Goal: Task Accomplishment & Management: Manage account settings

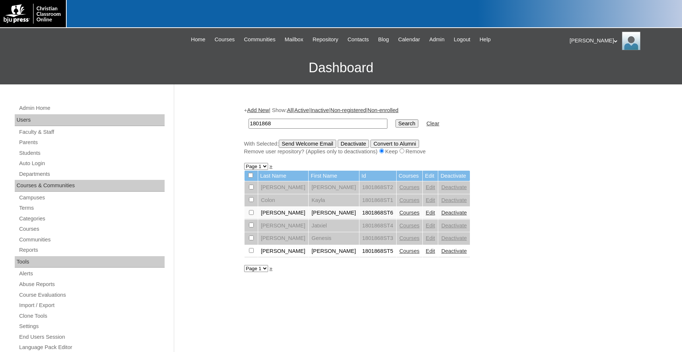
drag, startPoint x: 316, startPoint y: 125, endPoint x: 236, endPoint y: 123, distance: 80.0
click at [249, 123] on input "1801868" at bounding box center [318, 124] width 139 height 10
type input "694437"
click at [396, 119] on input "Search" at bounding box center [407, 123] width 23 height 8
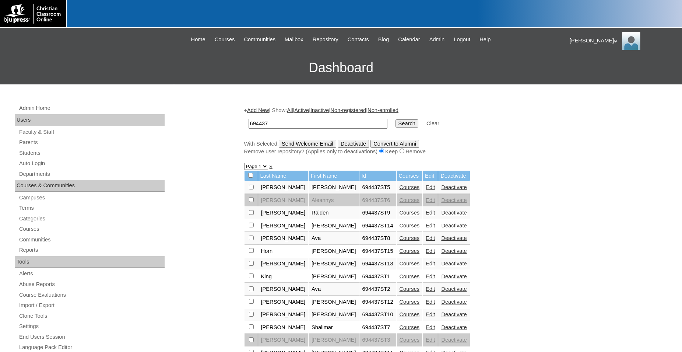
click at [426, 228] on link "Edit" at bounding box center [430, 225] width 9 height 6
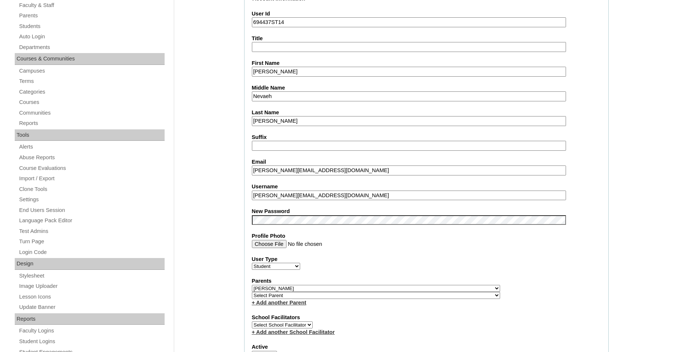
scroll to position [38, 0]
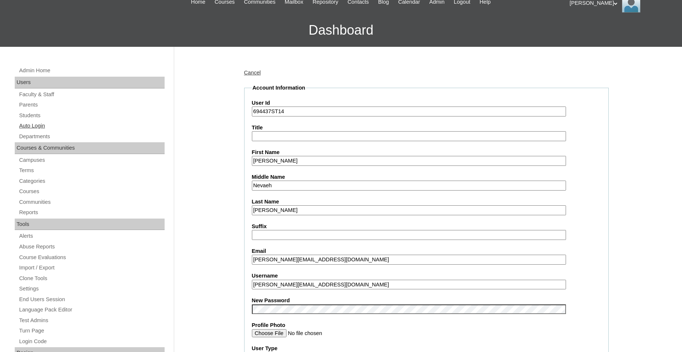
click at [41, 129] on link "Auto Login" at bounding box center [91, 125] width 146 height 9
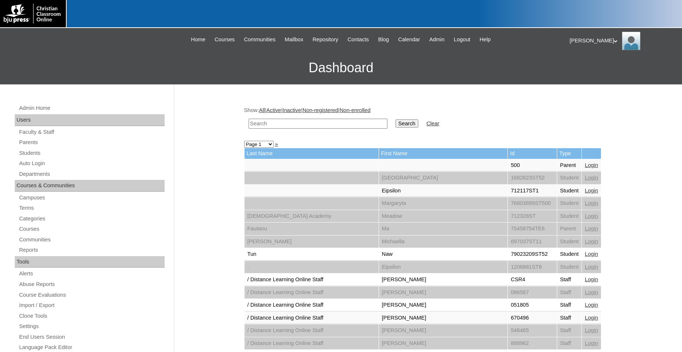
click at [345, 123] on input "text" at bounding box center [318, 124] width 139 height 10
type input "694437"
click at [396, 119] on input "Search" at bounding box center [407, 123] width 23 height 8
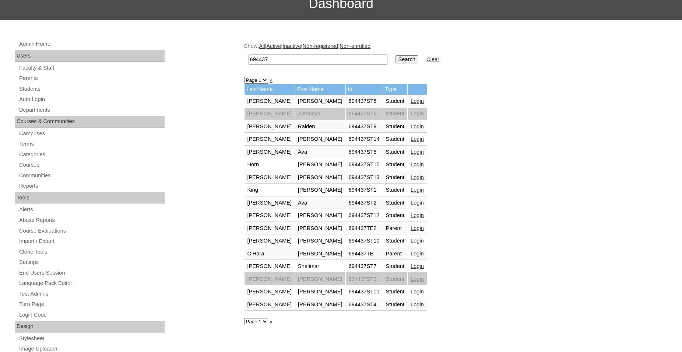
scroll to position [75, 0]
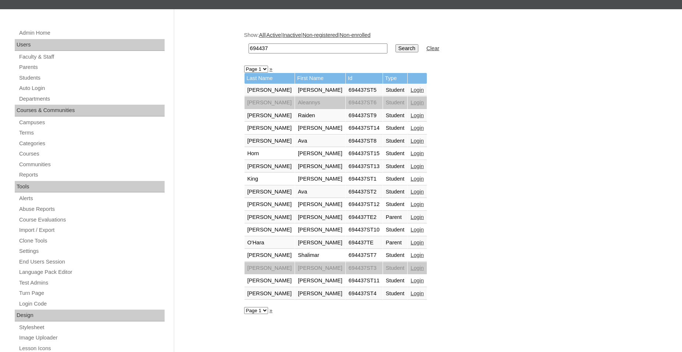
click at [411, 243] on link "Login" at bounding box center [417, 242] width 13 height 6
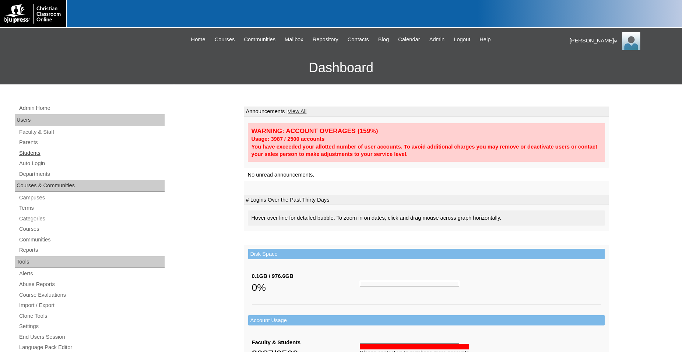
click at [36, 153] on link "Students" at bounding box center [91, 152] width 146 height 9
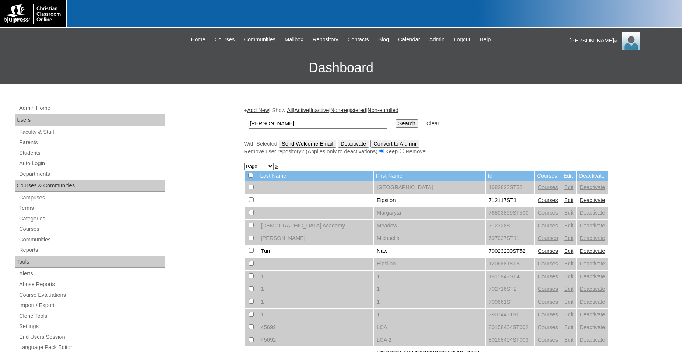
type input "[PERSON_NAME]"
click at [396, 119] on input "Search" at bounding box center [407, 123] width 23 height 8
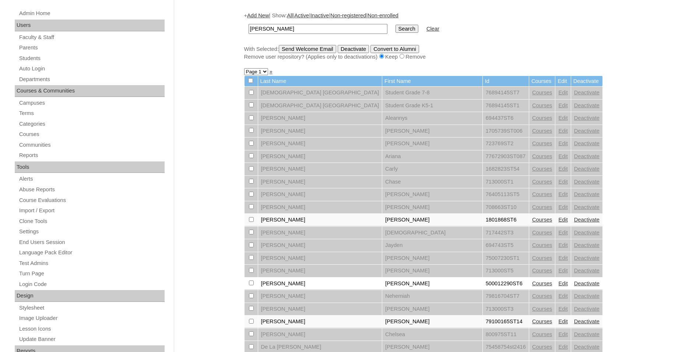
scroll to position [113, 0]
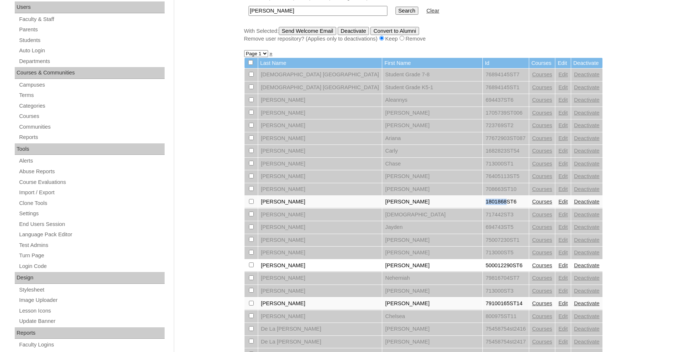
drag, startPoint x: 406, startPoint y: 209, endPoint x: 430, endPoint y: 209, distance: 23.2
click at [483, 208] on td "1801868ST6" at bounding box center [506, 202] width 46 height 13
copy td "1801868"
click at [532, 204] on link "Courses" at bounding box center [542, 202] width 20 height 6
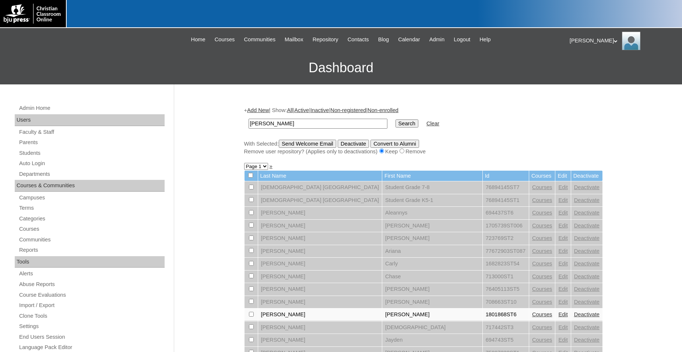
scroll to position [113, 0]
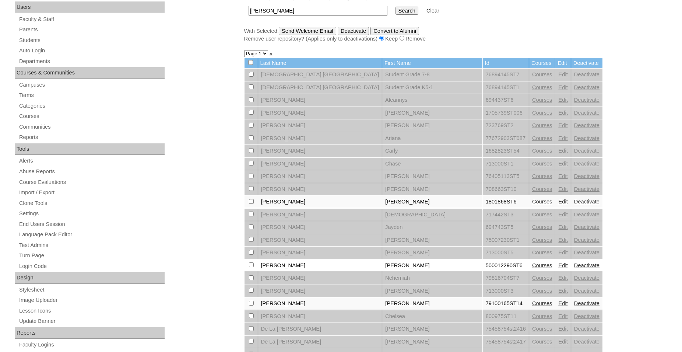
click at [252, 204] on input "checkbox" at bounding box center [251, 201] width 5 height 5
checkbox input "true"
click at [317, 32] on input "Send Welcome Email" at bounding box center [307, 31] width 57 height 8
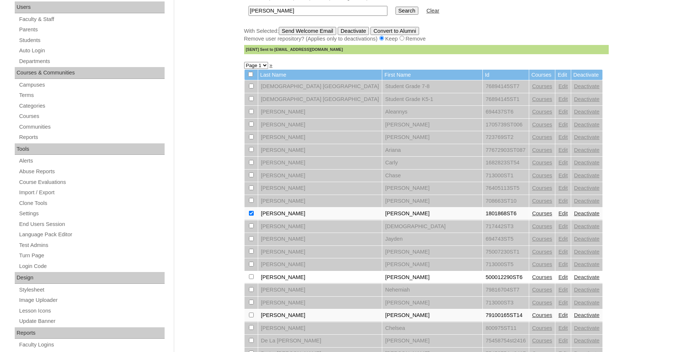
click at [558, 216] on link "Edit" at bounding box center [562, 213] width 9 height 6
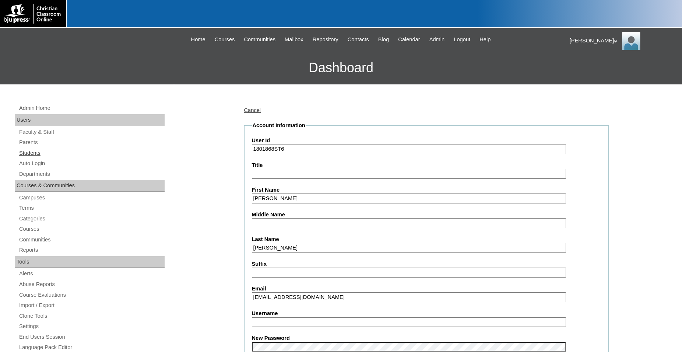
click at [29, 154] on link "Students" at bounding box center [91, 152] width 146 height 9
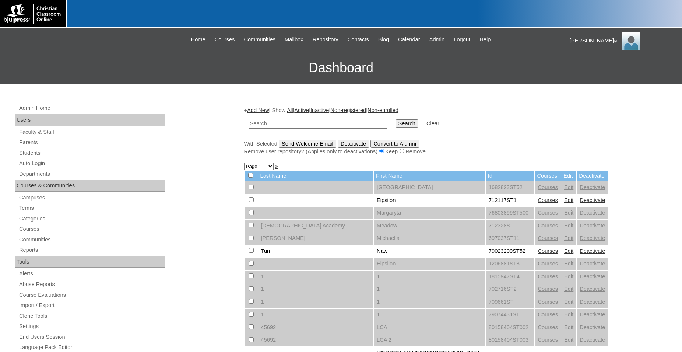
click at [301, 123] on input "text" at bounding box center [318, 124] width 139 height 10
type input "[PERSON_NAME]"
click at [396, 119] on input "Search" at bounding box center [407, 123] width 23 height 8
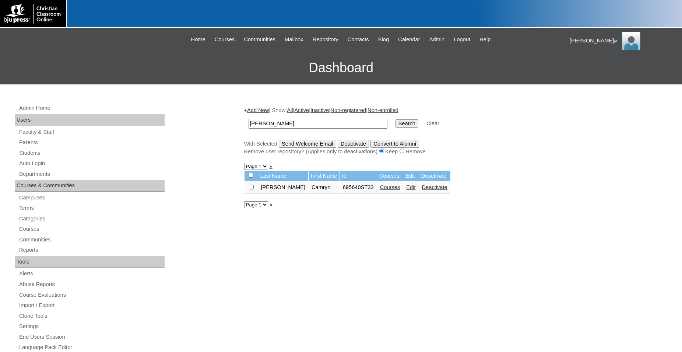
click at [386, 189] on link "Courses" at bounding box center [390, 187] width 20 height 6
click at [386, 190] on link "Courses" at bounding box center [390, 187] width 20 height 6
